Goal: Find specific page/section: Find specific page/section

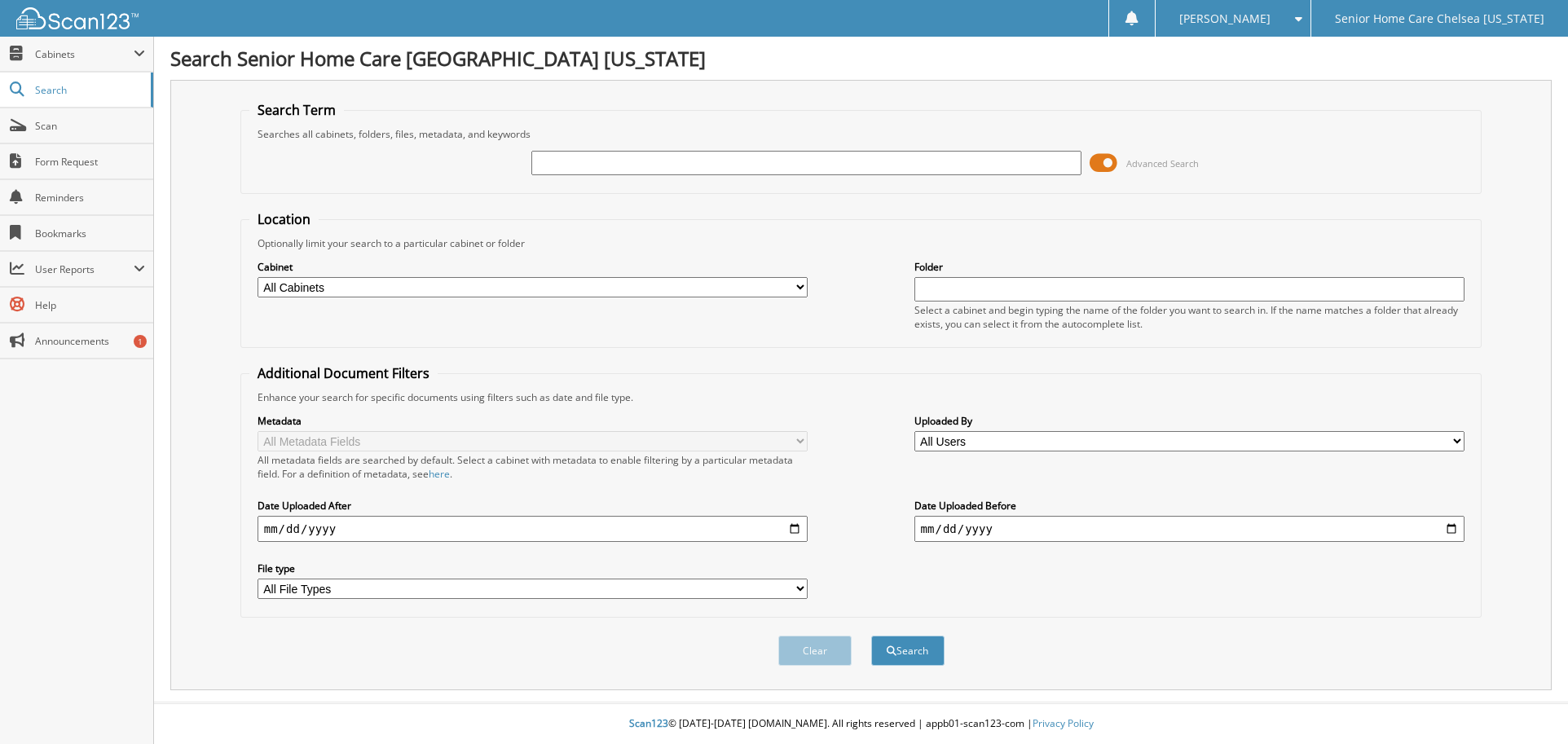
click at [1109, 160] on span at bounding box center [1102, 162] width 27 height 24
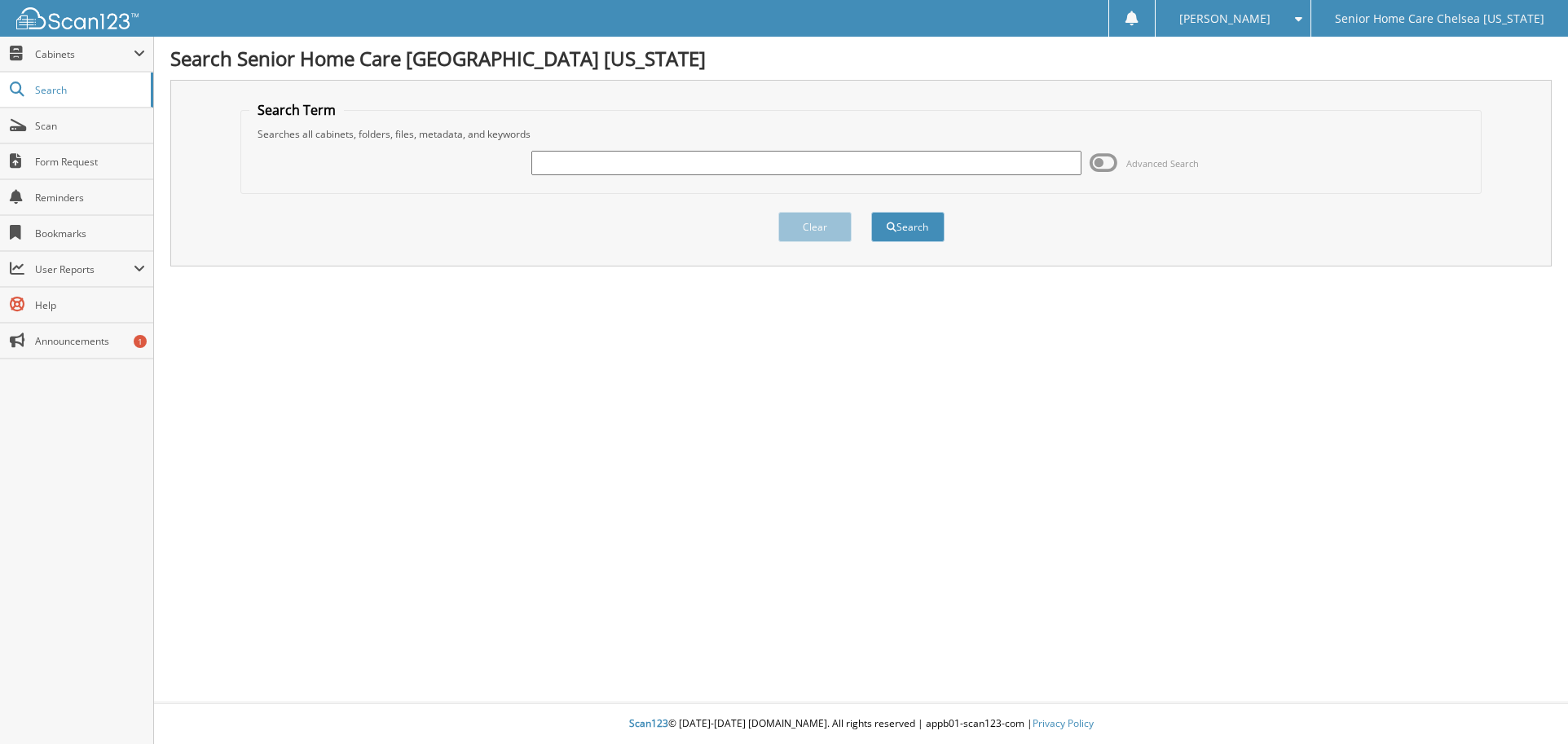
click at [855, 151] on input "text" at bounding box center [806, 162] width 551 height 24
type input "[PERSON_NAME]"
click at [929, 218] on button "Search" at bounding box center [908, 227] width 73 height 30
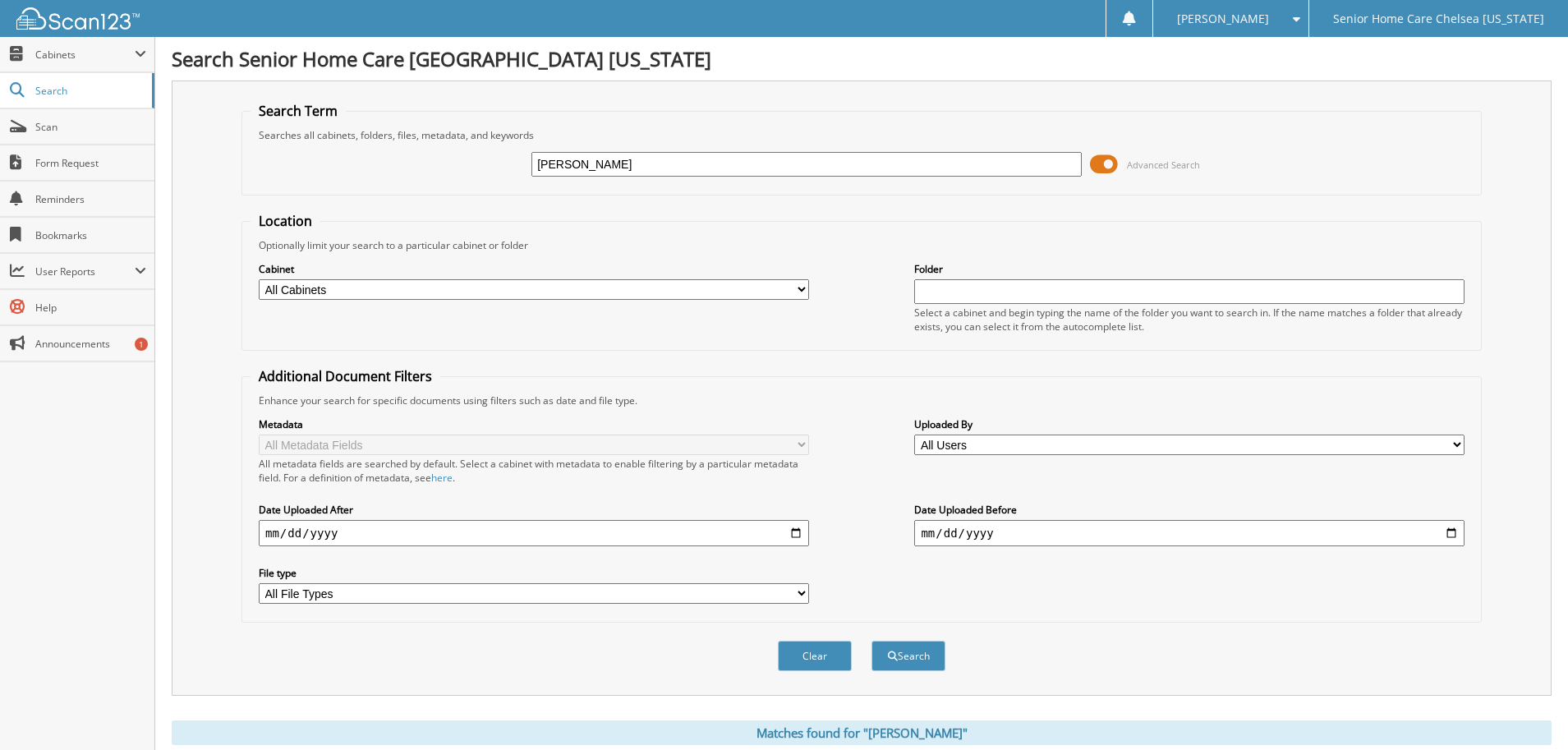
click at [1102, 160] on span at bounding box center [1104, 163] width 28 height 24
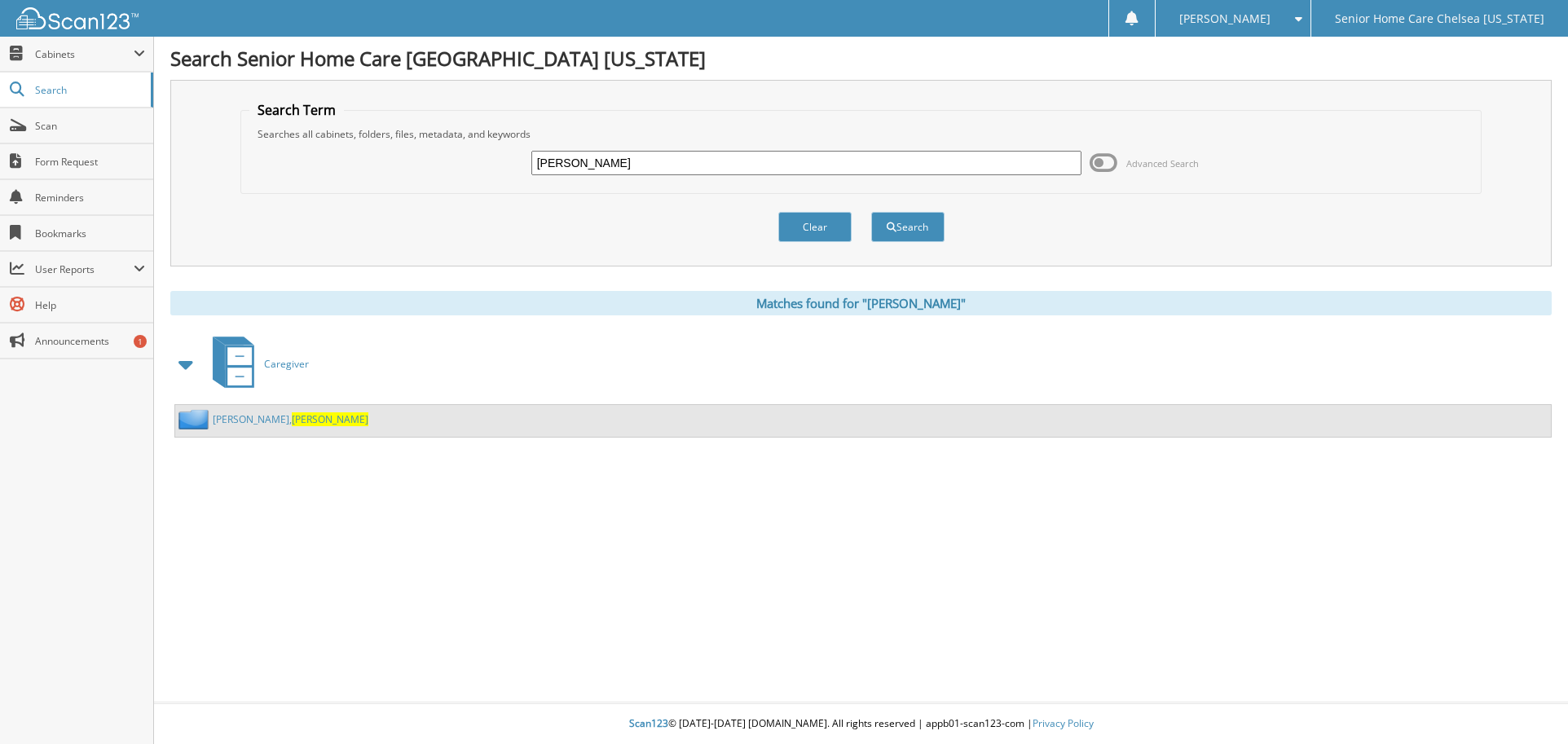
click at [244, 419] on link "ordonez, Doris" at bounding box center [290, 419] width 155 height 14
